Goal: Complete application form

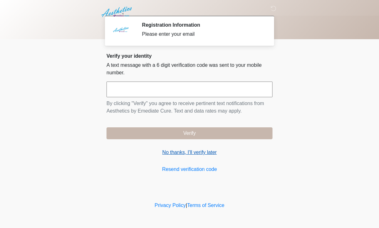
click at [207, 151] on link "No thanks, I'll verify later" at bounding box center [189, 152] width 166 height 8
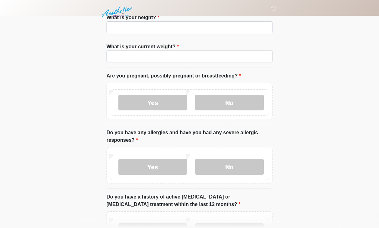
scroll to position [46, 0]
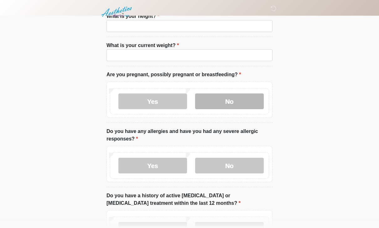
click at [213, 101] on label "No" at bounding box center [229, 102] width 69 height 16
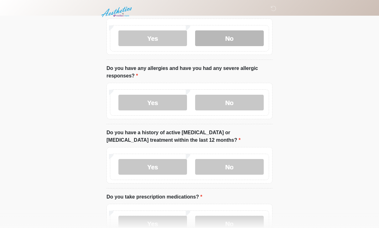
scroll to position [112, 0]
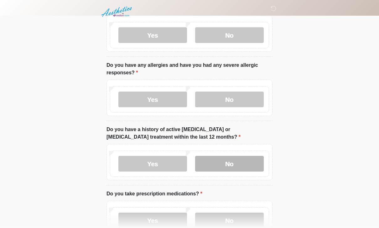
click at [214, 161] on label "No" at bounding box center [229, 164] width 69 height 16
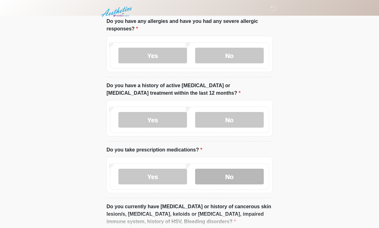
click at [214, 174] on label "No" at bounding box center [229, 176] width 69 height 16
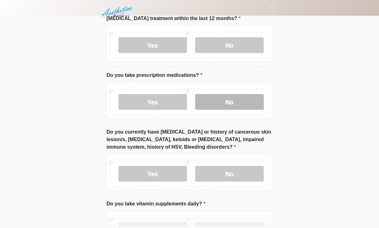
scroll to position [232, 0]
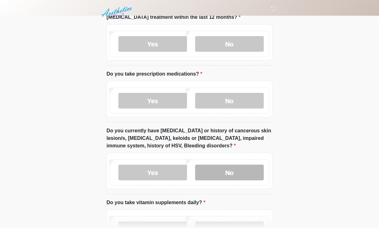
click at [214, 166] on label "No" at bounding box center [229, 172] width 69 height 16
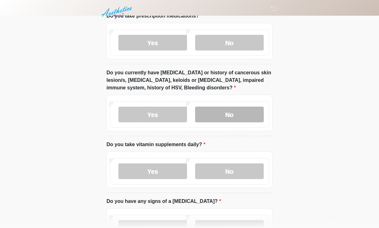
scroll to position [294, 0]
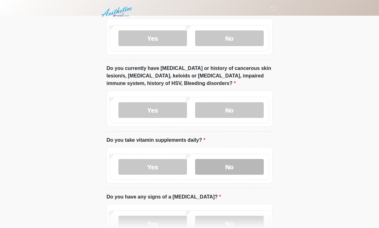
click at [215, 162] on label "No" at bounding box center [229, 167] width 69 height 16
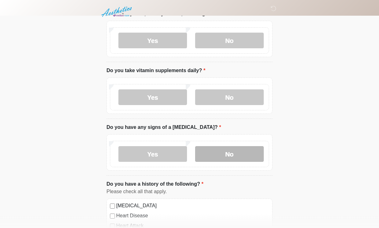
click at [220, 150] on label "No" at bounding box center [229, 154] width 69 height 16
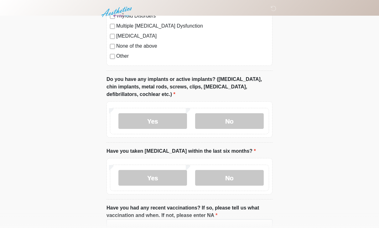
scroll to position [674, 0]
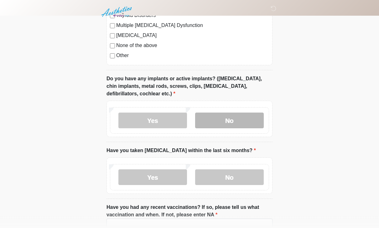
click at [225, 116] on label "No" at bounding box center [229, 121] width 69 height 16
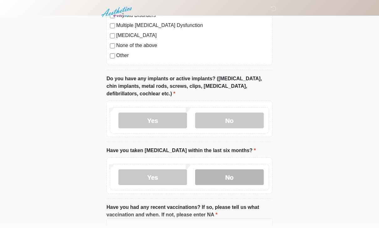
click at [217, 173] on label "No" at bounding box center [229, 177] width 69 height 16
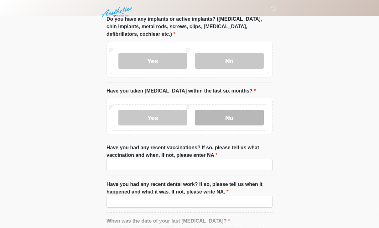
scroll to position [733, 0]
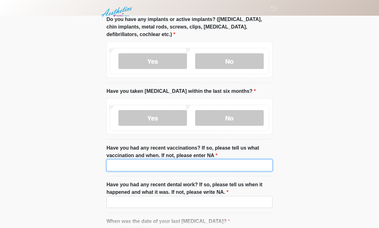
click at [249, 168] on input "Have you had any recent vaccinations? If so, please tell us what vaccination an…" at bounding box center [189, 165] width 166 height 12
type input "**"
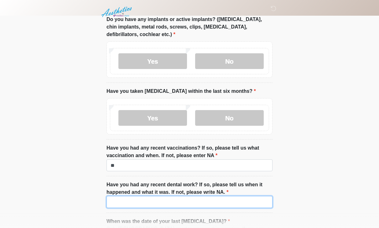
click at [245, 198] on input "Have you had any recent dental work? If so, please tell us when it happened and…" at bounding box center [189, 202] width 166 height 12
type input "**"
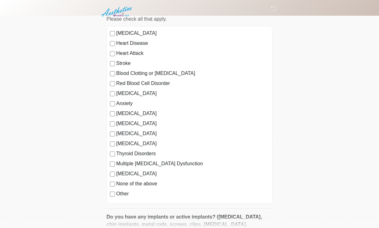
scroll to position [536, 0]
click at [152, 184] on label "None of the above" at bounding box center [192, 184] width 153 height 8
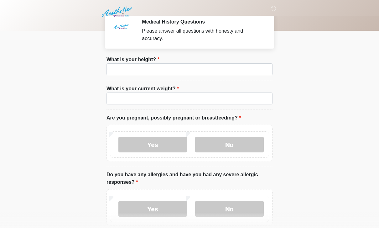
scroll to position [0, 0]
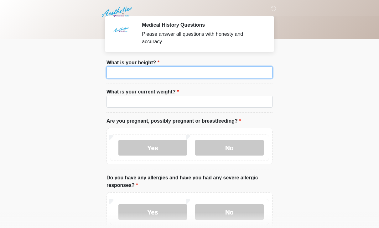
click at [254, 72] on input "What is your height?" at bounding box center [189, 72] width 166 height 12
type input "***"
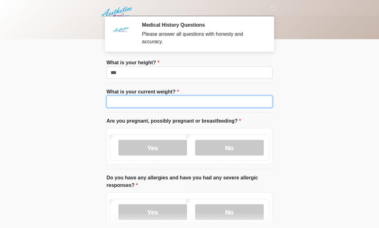
click at [223, 101] on input "What is your current weight?" at bounding box center [189, 102] width 166 height 12
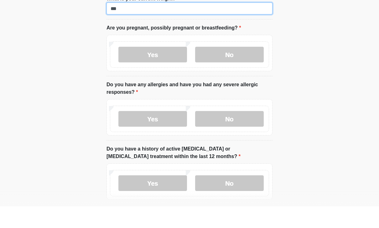
scroll to position [77, 0]
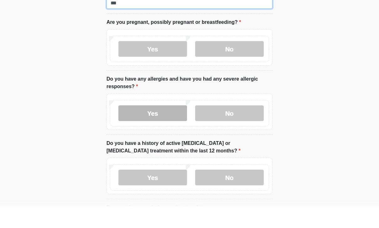
type input "***"
click at [155, 127] on label "Yes" at bounding box center [152, 135] width 69 height 16
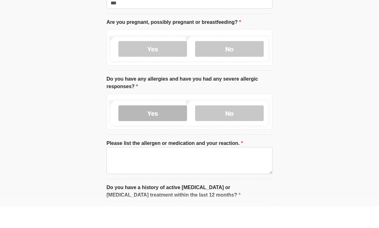
scroll to position [99, 0]
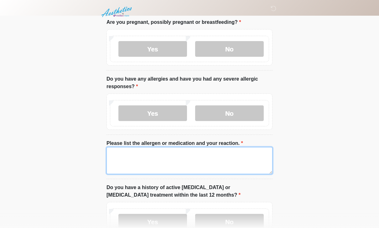
click at [165, 152] on textarea "Please list the allergen or medication and your reaction." at bounding box center [189, 160] width 166 height 27
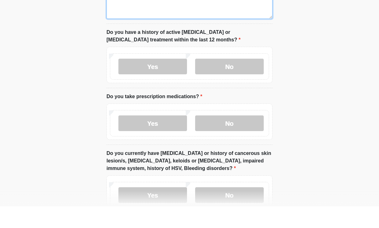
scroll to position [232, 0]
type textarea "*****"
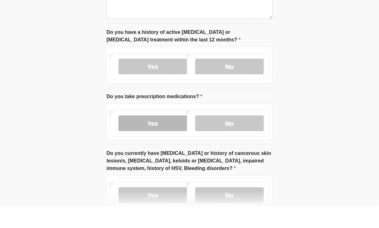
click at [162, 137] on label "Yes" at bounding box center [152, 145] width 69 height 16
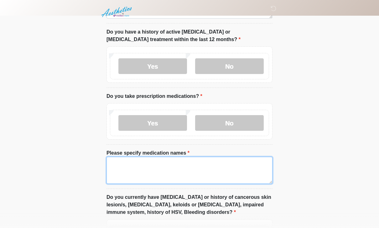
click at [173, 172] on textarea "Please specify medication names" at bounding box center [189, 170] width 166 height 27
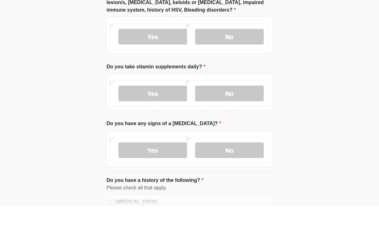
scroll to position [434, 0]
type textarea "**********"
click at [167, 107] on label "Yes" at bounding box center [152, 115] width 69 height 16
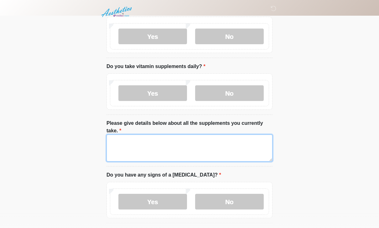
click at [182, 143] on textarea "Please give details below about all the supplements you currently take." at bounding box center [189, 147] width 166 height 27
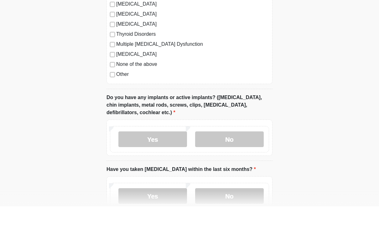
scroll to position [775, 0]
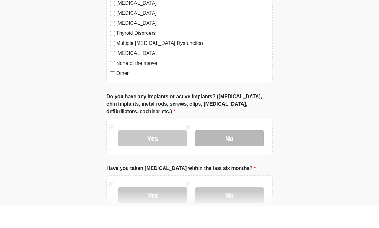
type textarea "*********"
click at [236, 152] on label "No" at bounding box center [229, 160] width 69 height 16
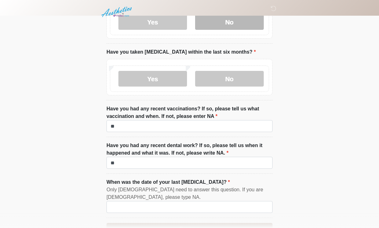
scroll to position [930, 0]
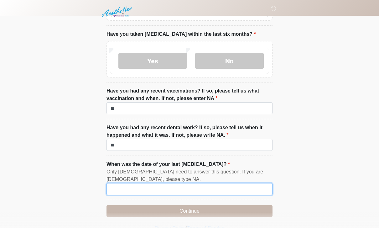
click at [212, 190] on input "When was the date of your last [MEDICAL_DATA]?" at bounding box center [189, 189] width 166 height 12
type input "***"
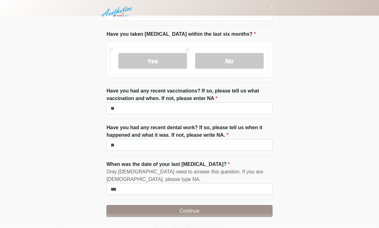
click at [224, 210] on button "Continue" at bounding box center [189, 211] width 166 height 12
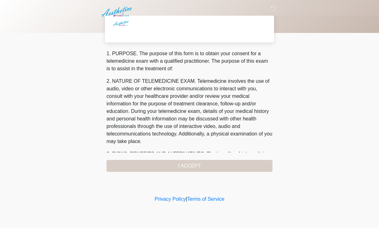
scroll to position [0, 0]
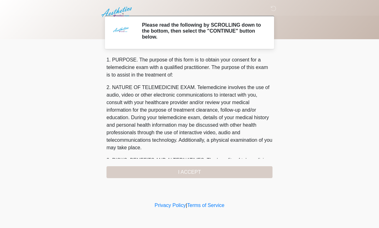
click at [231, 164] on div "1. PURPOSE. The purpose of this form is to obtain your consent for a telemedici…" at bounding box center [189, 117] width 166 height 122
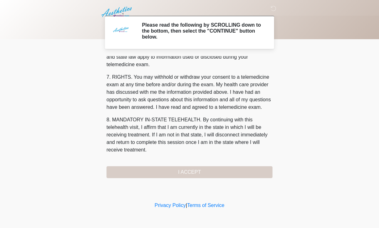
click at [222, 176] on div "1. PURPOSE. The purpose of this form is to obtain your consent for a telemedici…" at bounding box center [189, 117] width 166 height 122
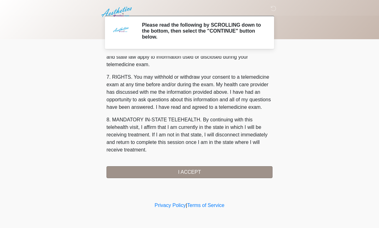
click at [222, 170] on button "I ACCEPT" at bounding box center [189, 172] width 166 height 12
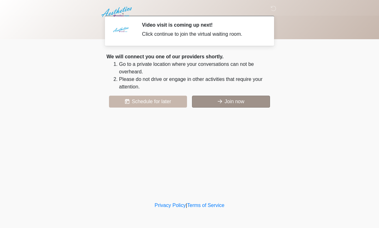
click at [236, 100] on button "Join now" at bounding box center [231, 102] width 78 height 12
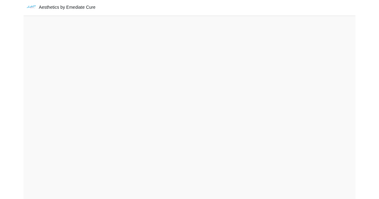
scroll to position [11, 0]
